Goal: Transaction & Acquisition: Purchase product/service

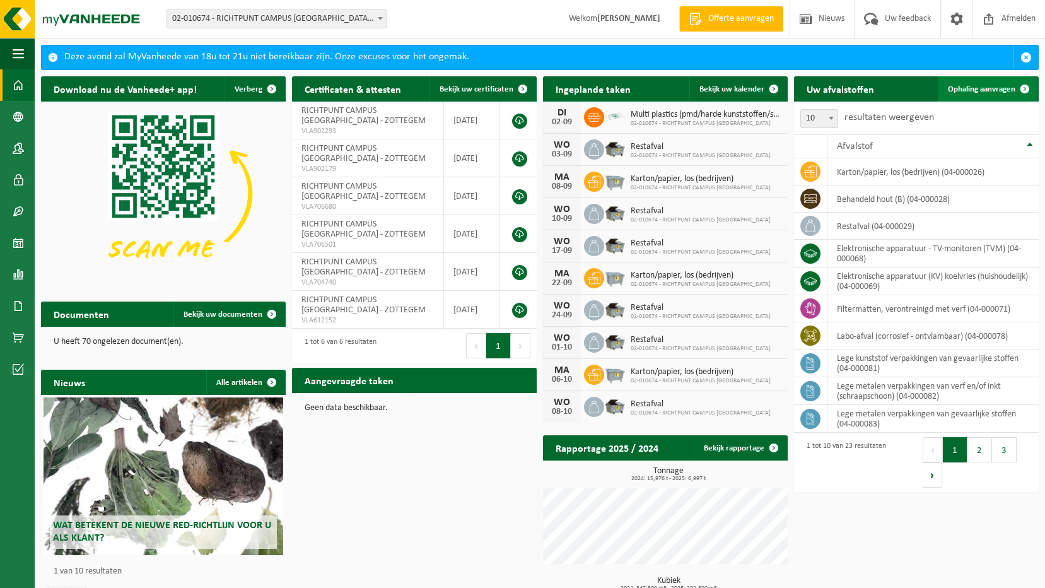
click at [965, 95] on link "Ophaling aanvragen" at bounding box center [988, 88] width 100 height 25
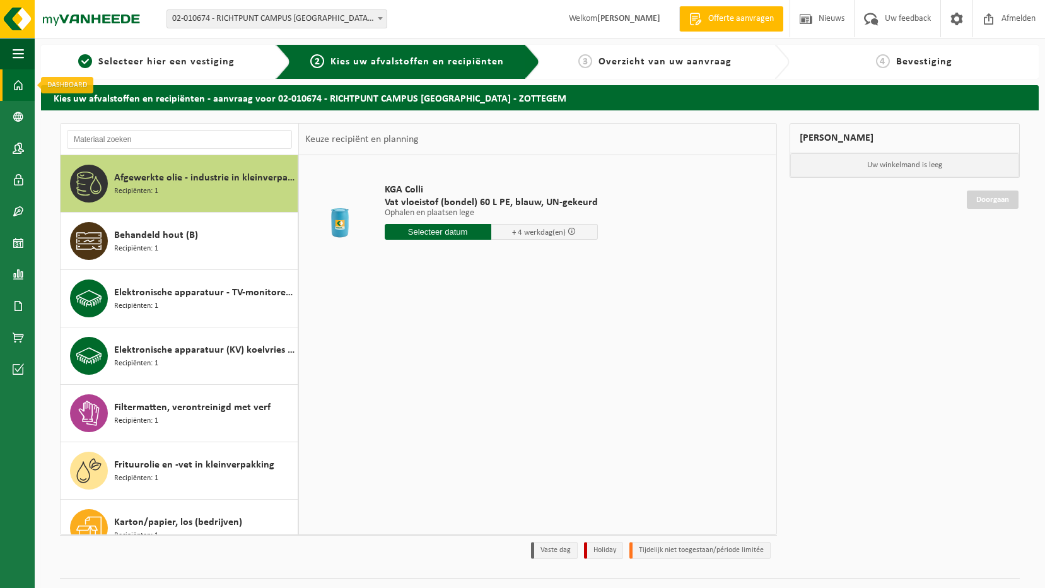
click at [15, 77] on span at bounding box center [18, 85] width 11 height 32
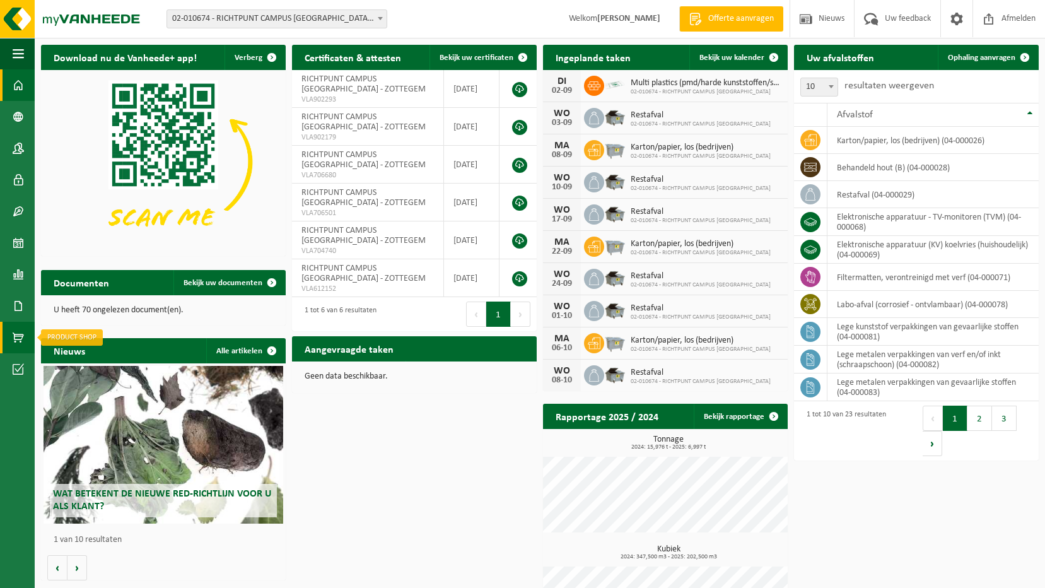
click at [26, 331] on link "Product Shop" at bounding box center [17, 338] width 35 height 32
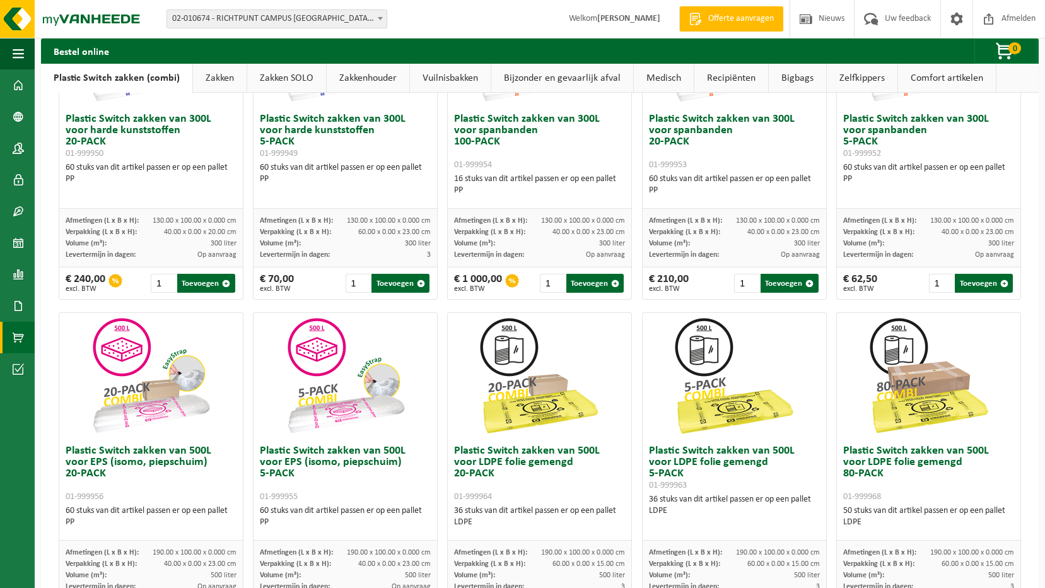
click at [784, 80] on link "Bigbags" at bounding box center [797, 78] width 57 height 29
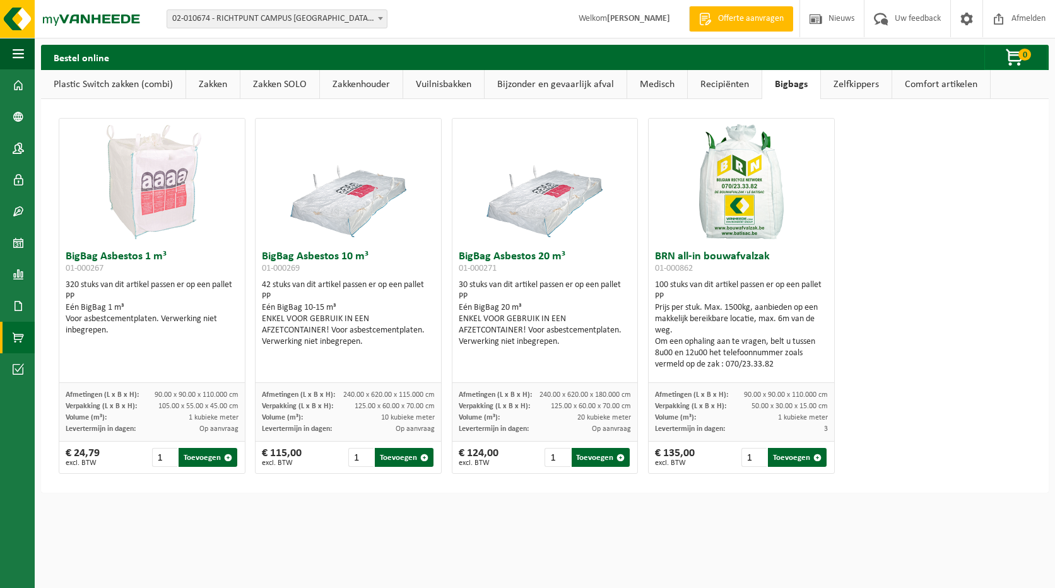
click at [450, 83] on link "Vuilnisbakken" at bounding box center [443, 84] width 81 height 29
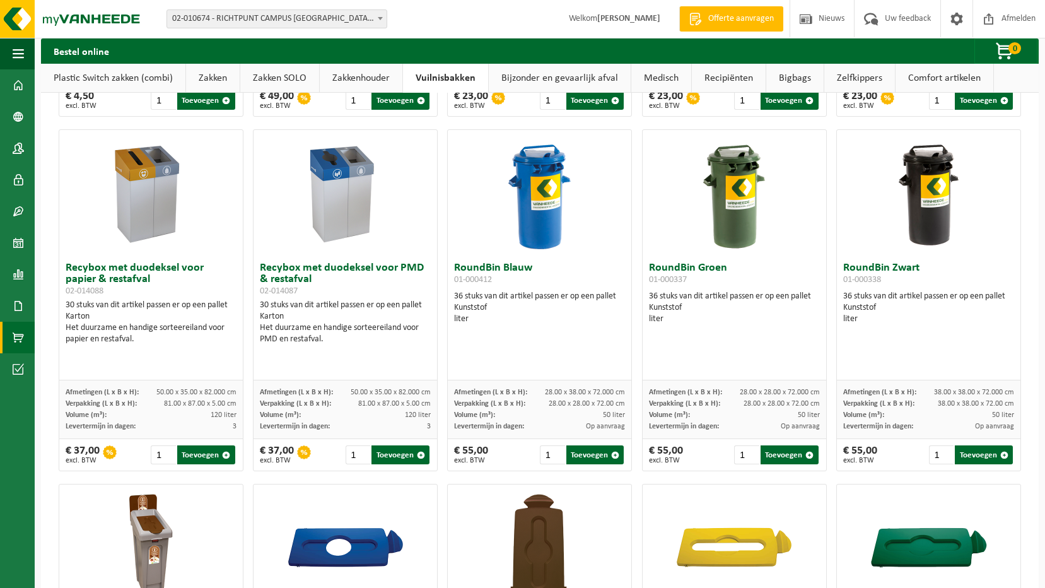
scroll to position [667, 0]
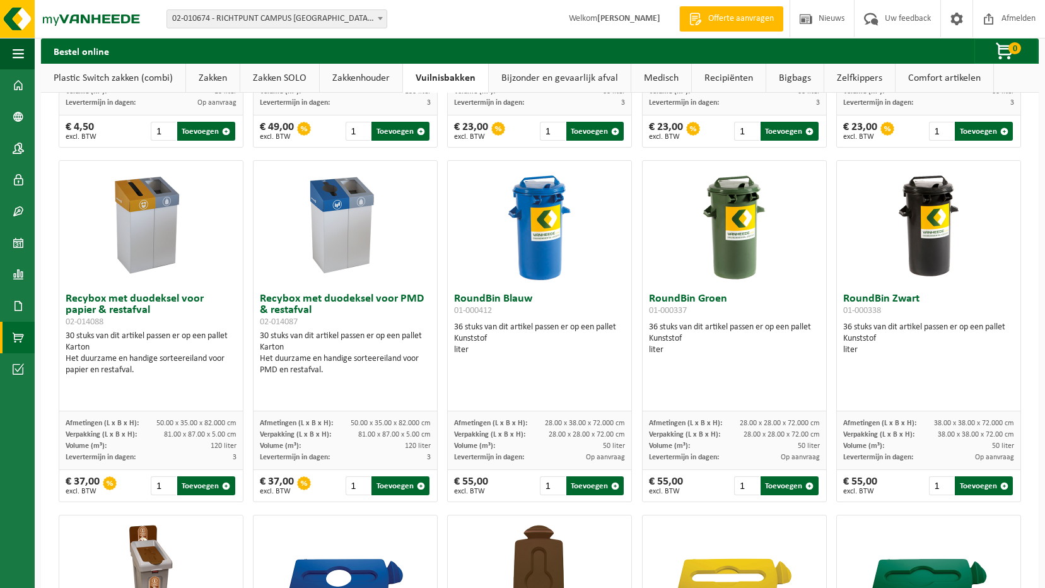
click at [853, 80] on link "Zelfkippers" at bounding box center [859, 78] width 71 height 29
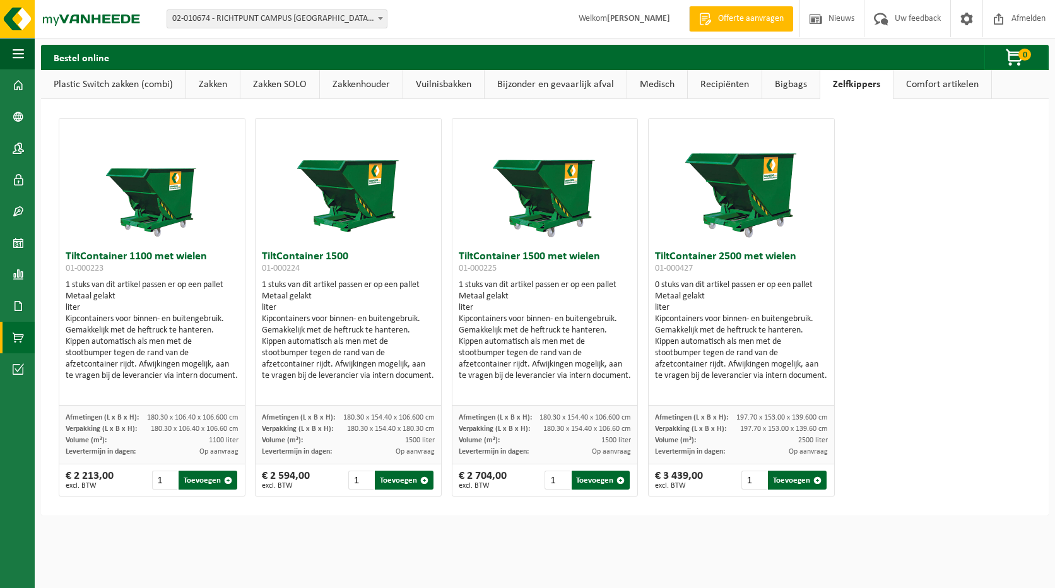
click at [798, 84] on link "Bigbags" at bounding box center [790, 84] width 57 height 29
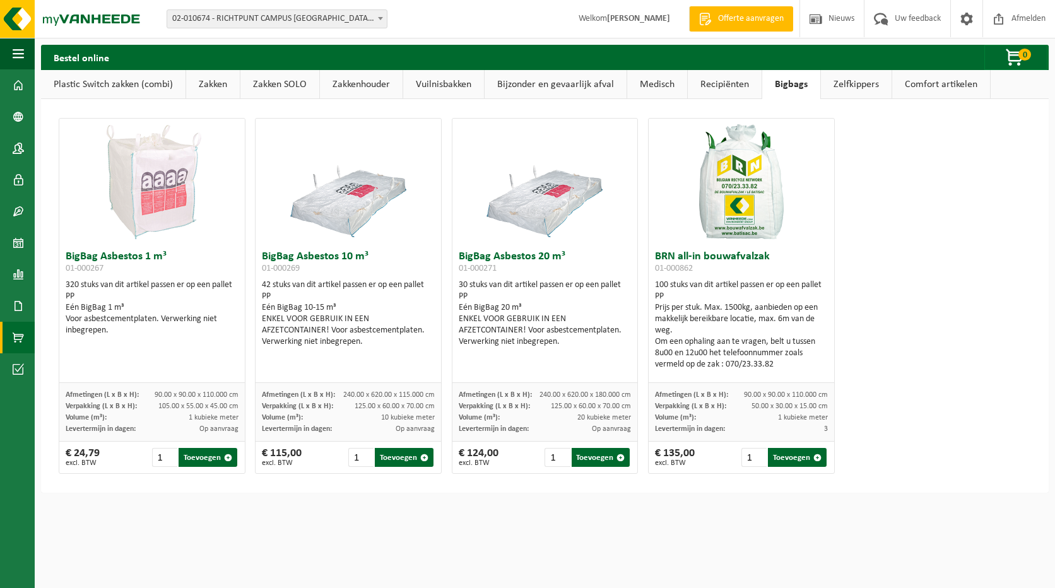
click at [711, 90] on link "Recipiënten" at bounding box center [724, 84] width 74 height 29
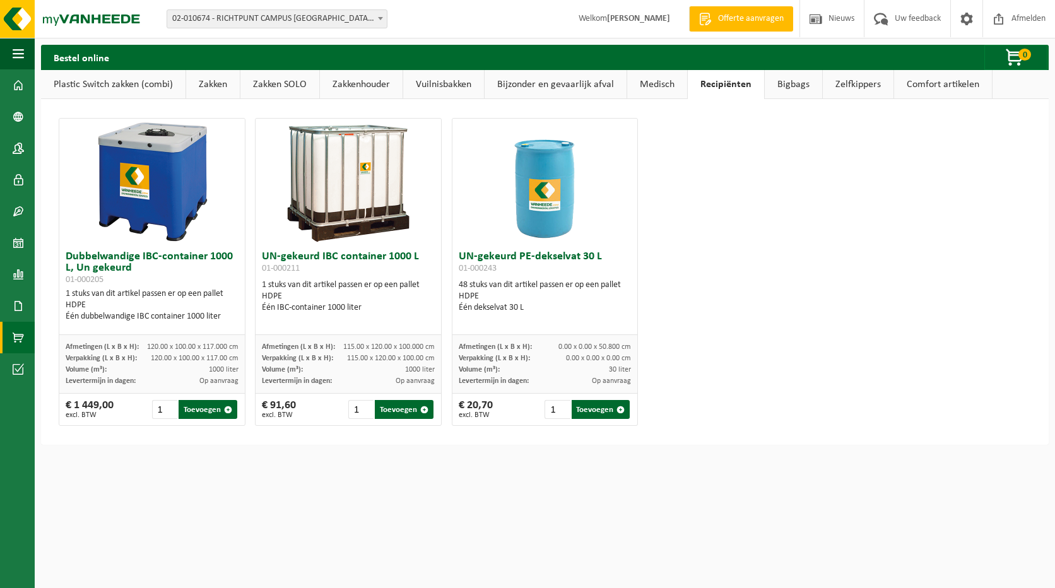
click at [647, 90] on link "Medisch" at bounding box center [657, 84] width 60 height 29
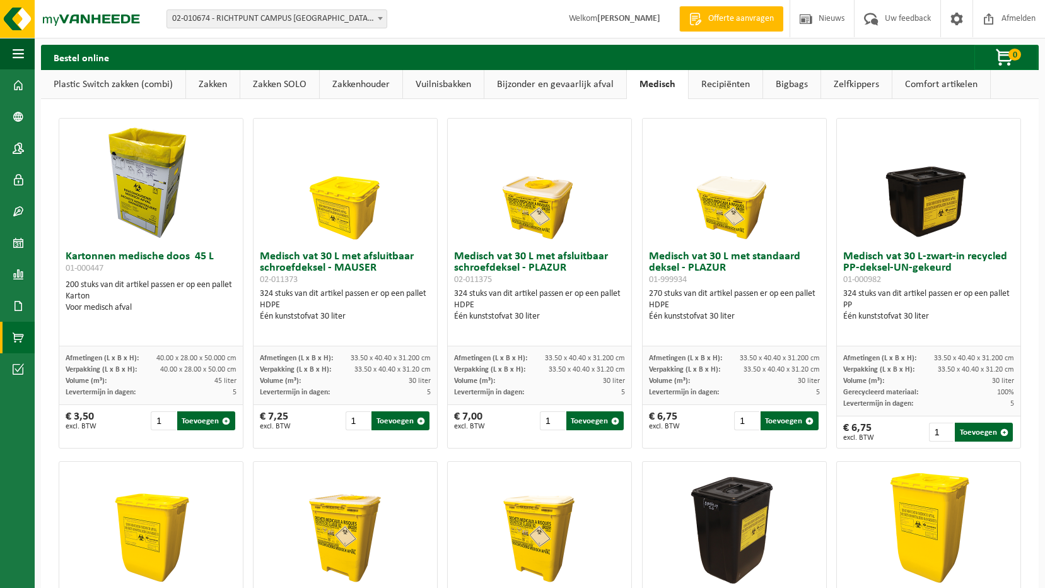
click at [221, 79] on link "Zakken" at bounding box center [213, 84] width 54 height 29
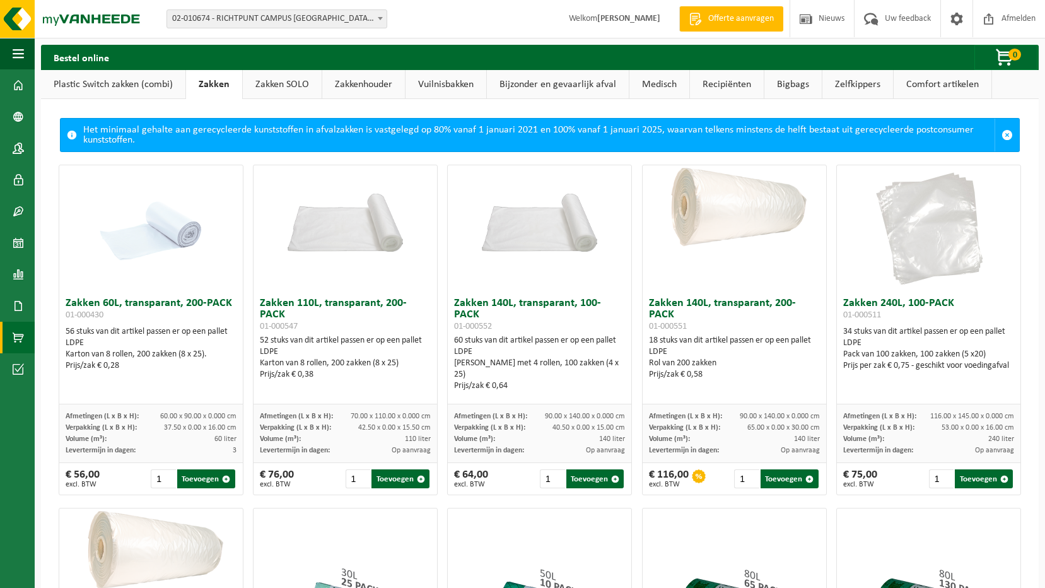
click at [274, 86] on link "Zakken SOLO" at bounding box center [282, 84] width 79 height 29
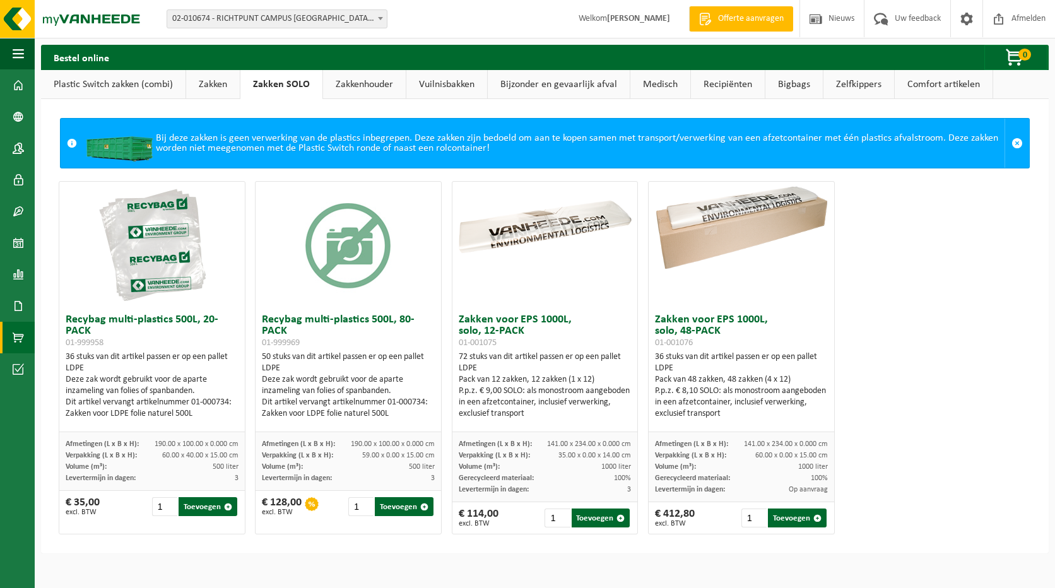
click at [370, 86] on link "Zakkenhouder" at bounding box center [364, 84] width 83 height 29
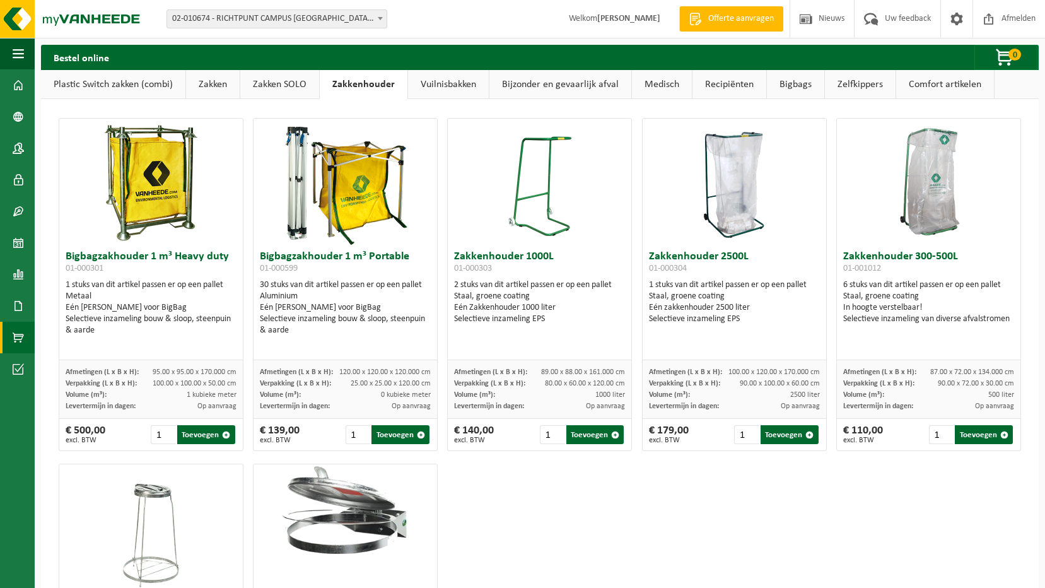
click at [419, 88] on link "Vuilnisbakken" at bounding box center [448, 84] width 81 height 29
